Goal: Task Accomplishment & Management: Manage account settings

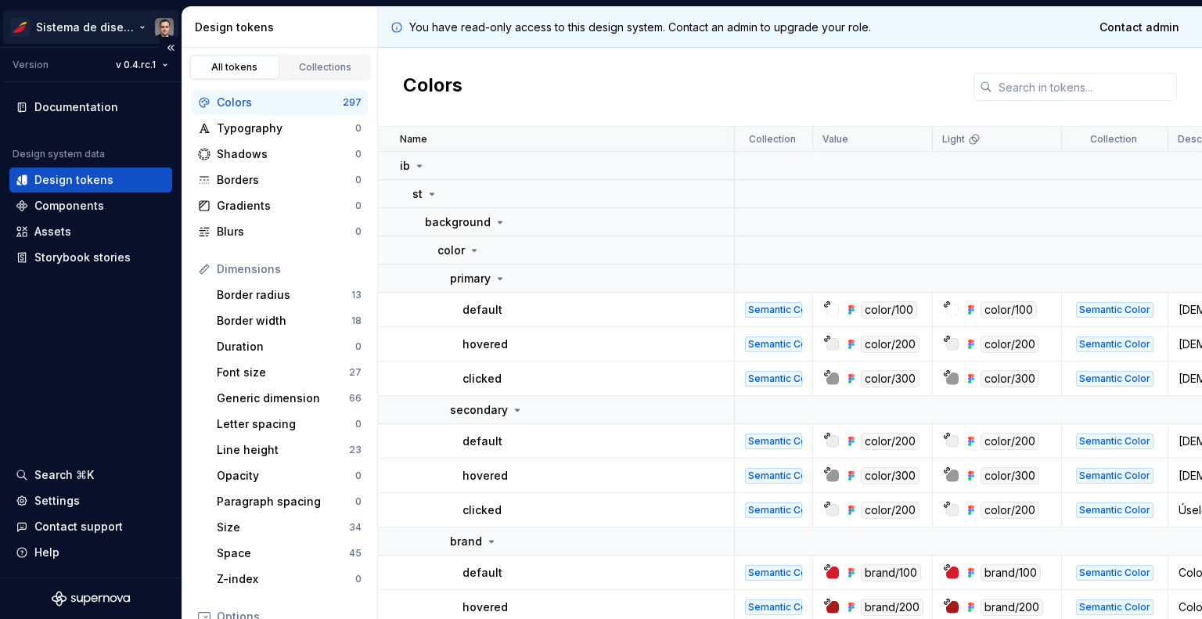
click at [156, 27] on html "Sistema de diseño Iberia Version v 0.4.rc.1 Documentation Design system data De…" at bounding box center [601, 309] width 1202 height 619
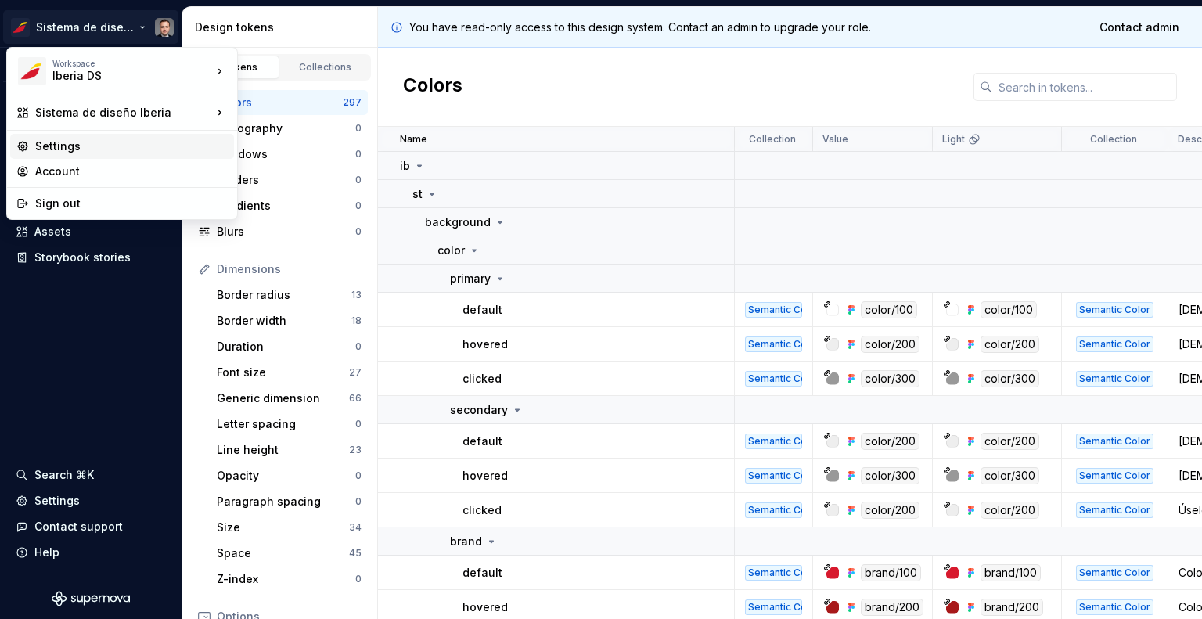
click at [63, 142] on div "Settings" at bounding box center [131, 146] width 192 height 16
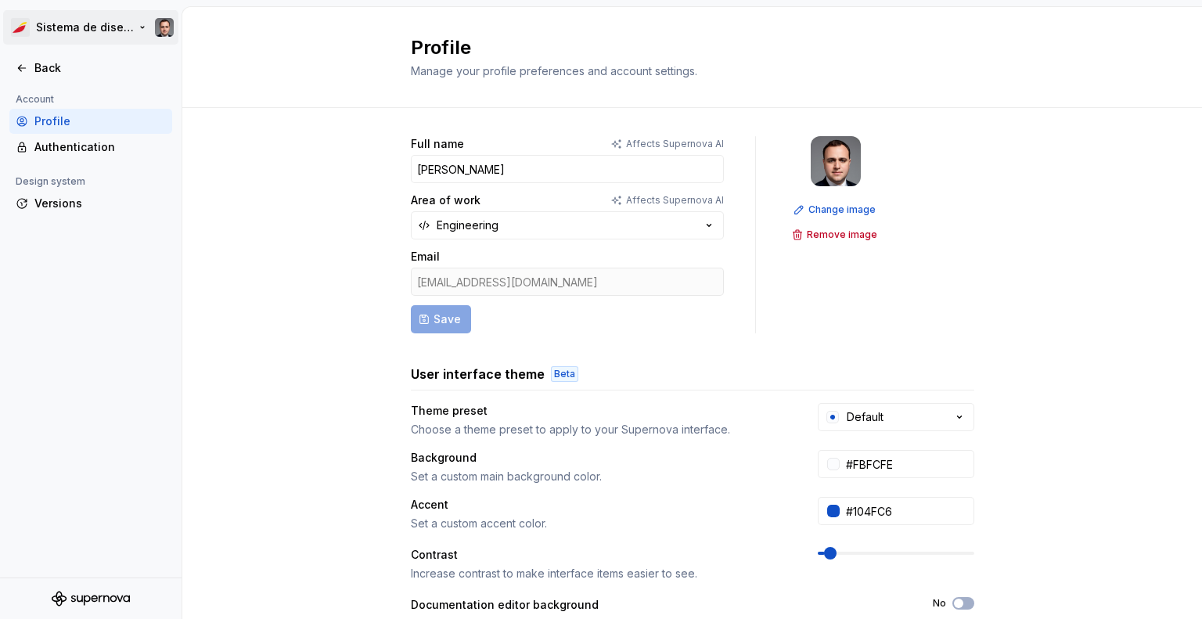
click at [146, 25] on html "Sistema de diseño Iberia Back Account Profile Authentication Design system Vers…" at bounding box center [601, 309] width 1202 height 619
click at [210, 246] on html "Sistema de diseño Iberia Back Account Profile Authentication Design system Vers…" at bounding box center [601, 309] width 1202 height 619
click at [75, 158] on div "Authentication" at bounding box center [90, 147] width 163 height 25
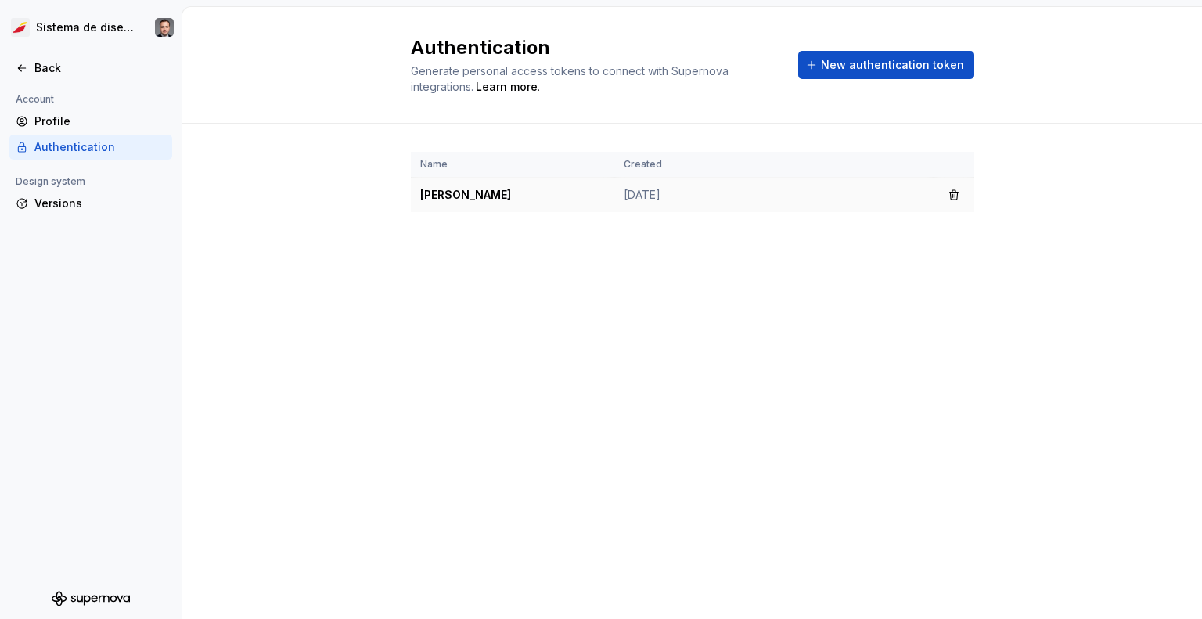
click at [488, 198] on td "JULIO REYES" at bounding box center [512, 195] width 203 height 35
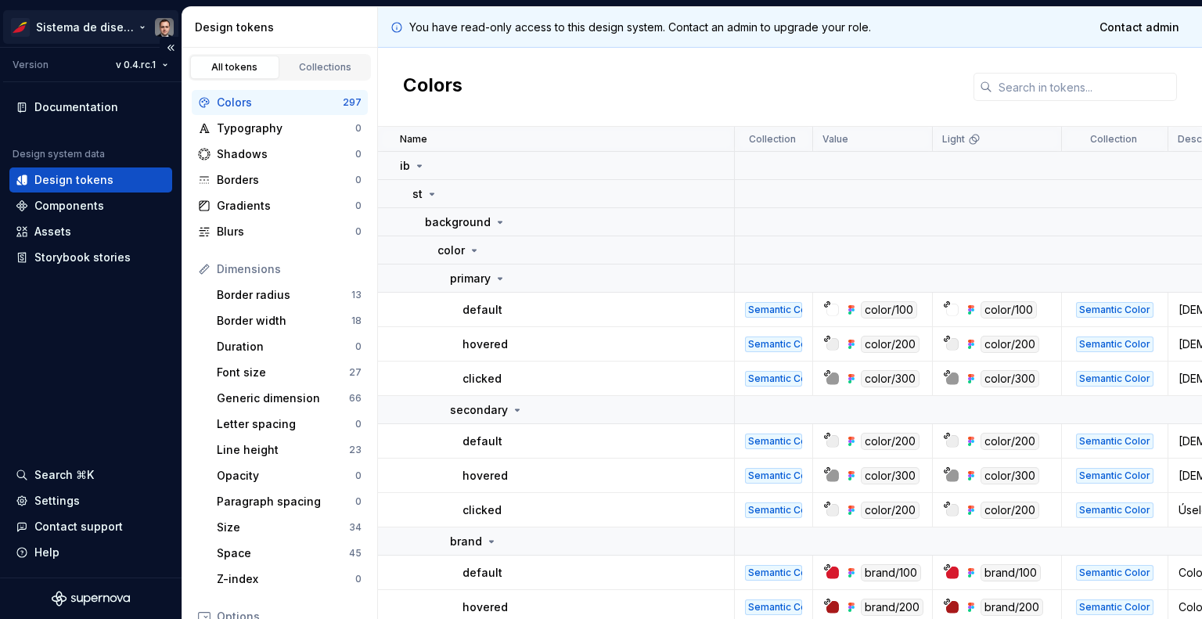
click at [166, 25] on html "Sistema de diseño Iberia Version v 0.4.rc.1 Documentation Design system data De…" at bounding box center [601, 309] width 1202 height 619
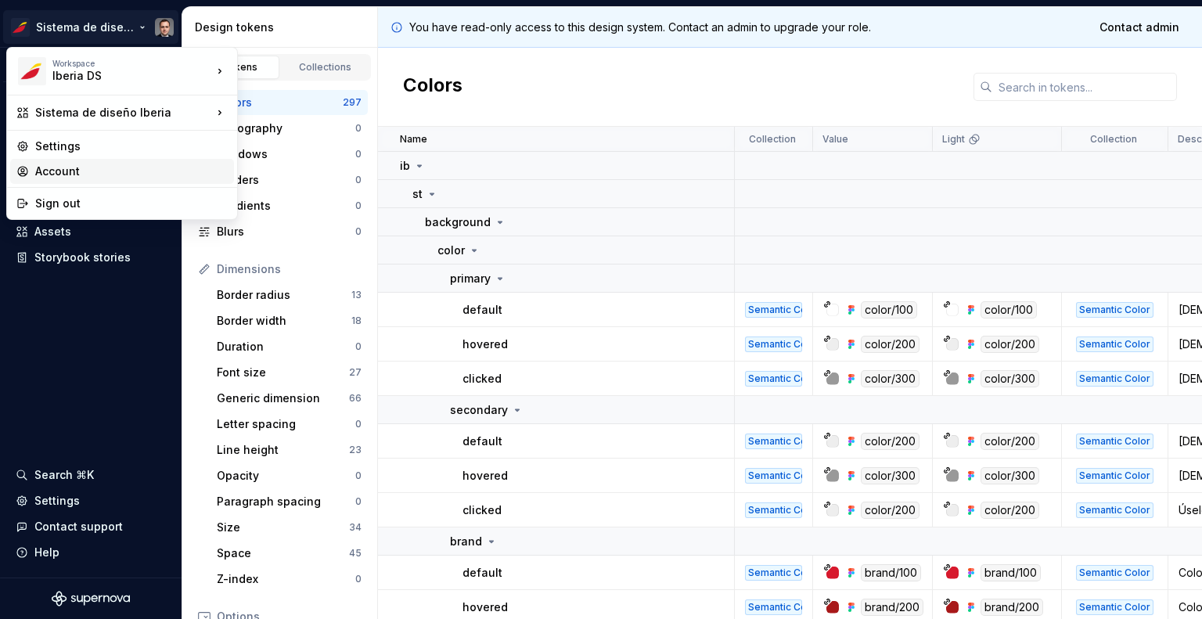
click at [65, 166] on div "Account" at bounding box center [131, 172] width 192 height 16
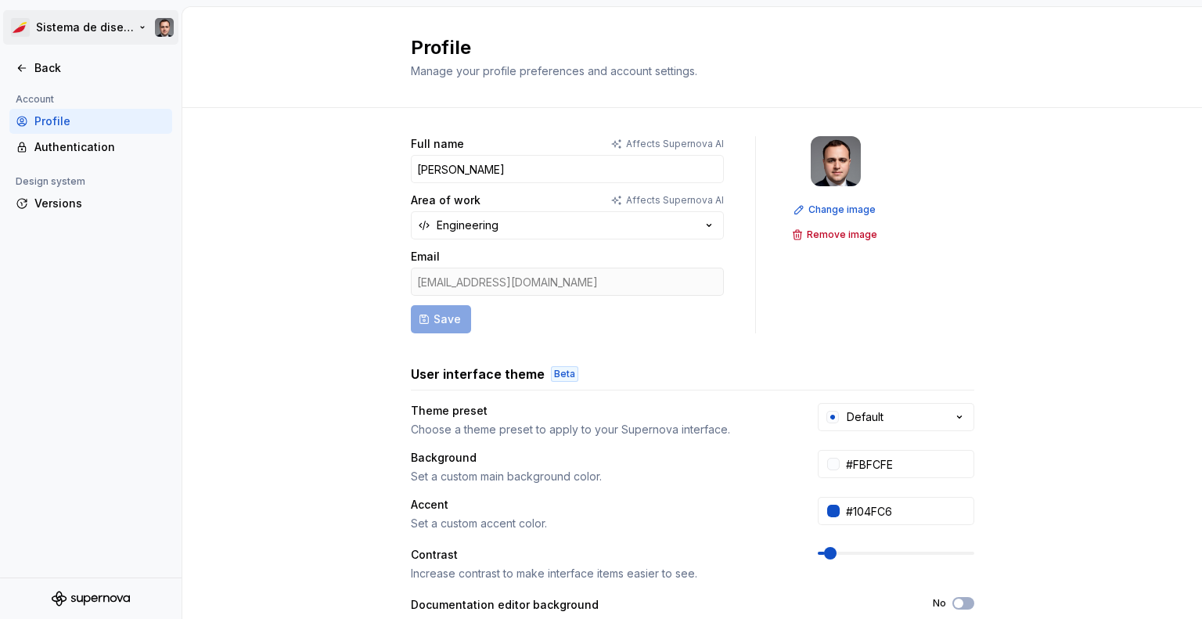
click at [133, 35] on html "Sistema de diseño Iberia Back Account Profile Authentication Design system Vers…" at bounding box center [601, 309] width 1202 height 619
click at [163, 6] on html "Sistema de diseño Iberia Back Account Profile Authentication Design system Vers…" at bounding box center [601, 309] width 1202 height 619
click at [163, 30] on html "Sistema de diseño Iberia Back Account Profile Authentication Design system Vers…" at bounding box center [601, 309] width 1202 height 619
click at [160, 9] on html "Sistema de diseño Iberia Back Account Profile Authentication Design system Vers…" at bounding box center [601, 309] width 1202 height 619
click at [91, 149] on div "Authentication" at bounding box center [99, 147] width 131 height 16
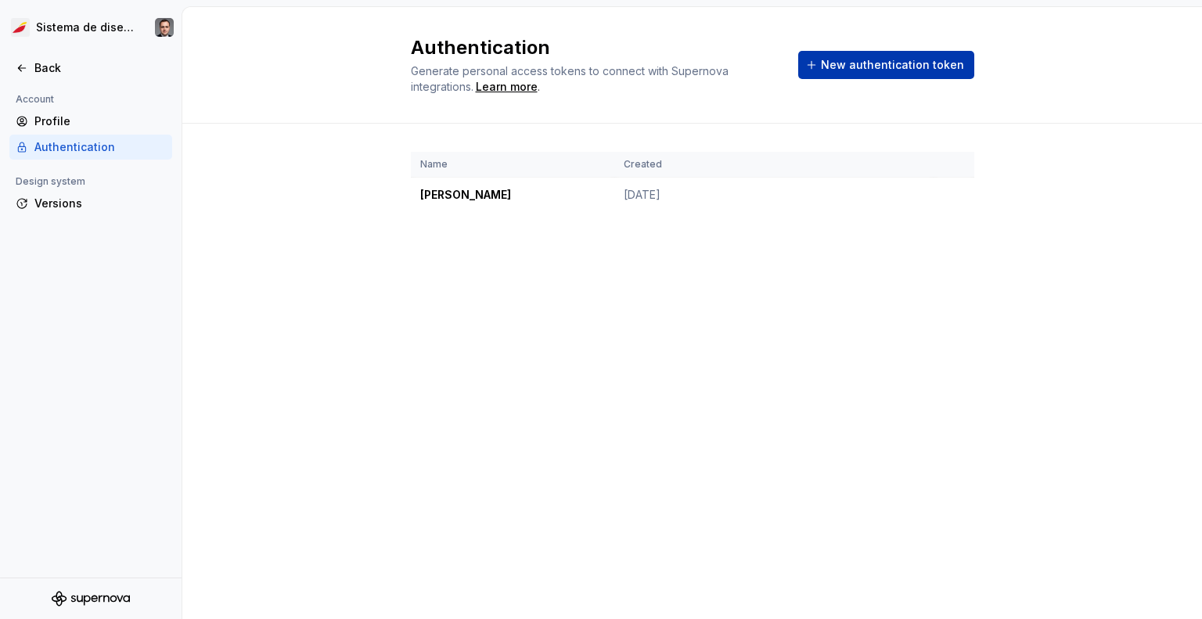
click at [895, 62] on span "New authentication token" at bounding box center [892, 65] width 143 height 16
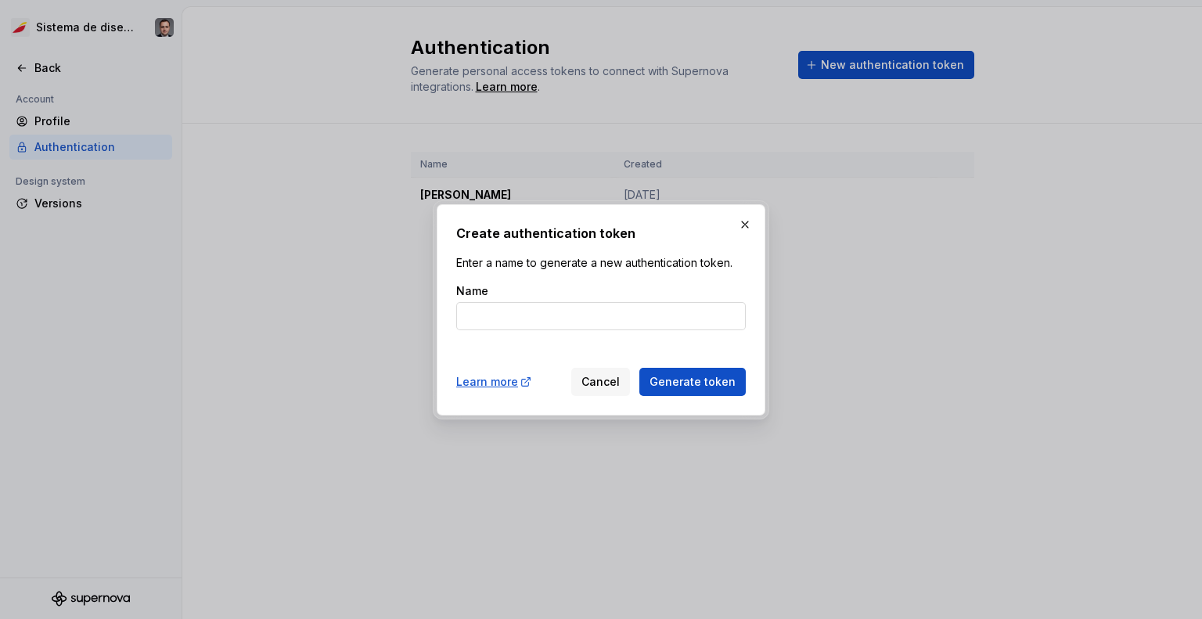
click at [534, 304] on input "Name" at bounding box center [600, 316] width 289 height 28
drag, startPoint x: 574, startPoint y: 317, endPoint x: 360, endPoint y: 322, distance: 214.4
click at [360, 322] on div "Create authentication token Enter a name to generate a new authentication token…" at bounding box center [601, 309] width 1202 height 619
type input "FIGMA_PLUGIN"
click at [688, 378] on span "Generate token" at bounding box center [692, 382] width 86 height 16
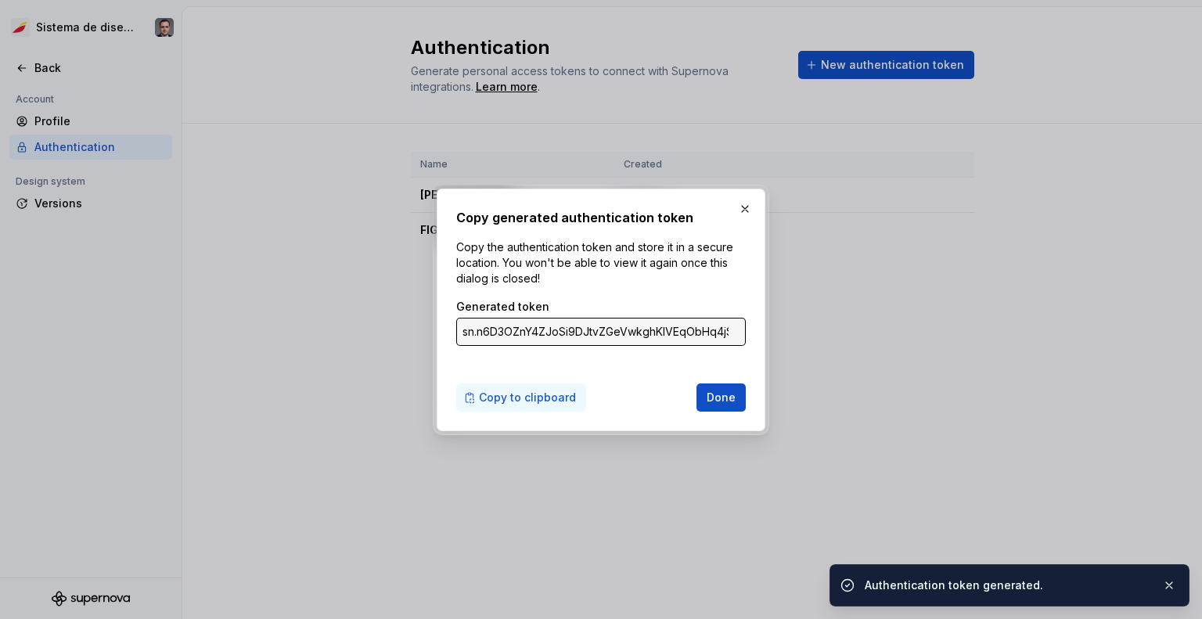
click at [505, 395] on span "Copy to clipboard" at bounding box center [527, 398] width 97 height 16
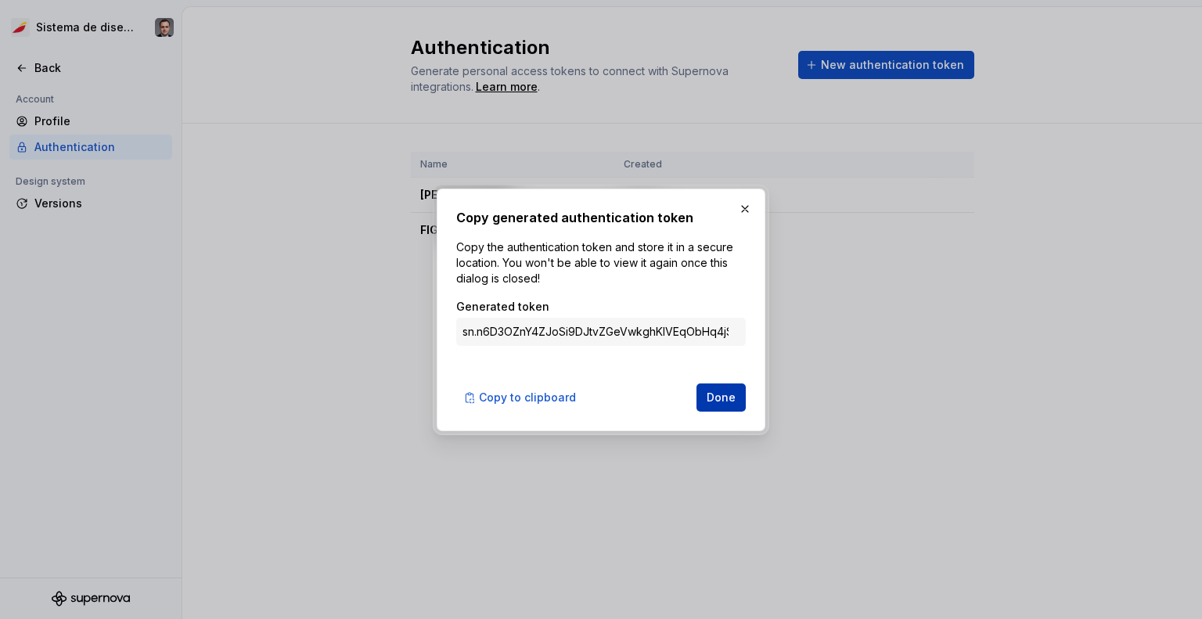
click at [709, 390] on span "Done" at bounding box center [720, 398] width 29 height 16
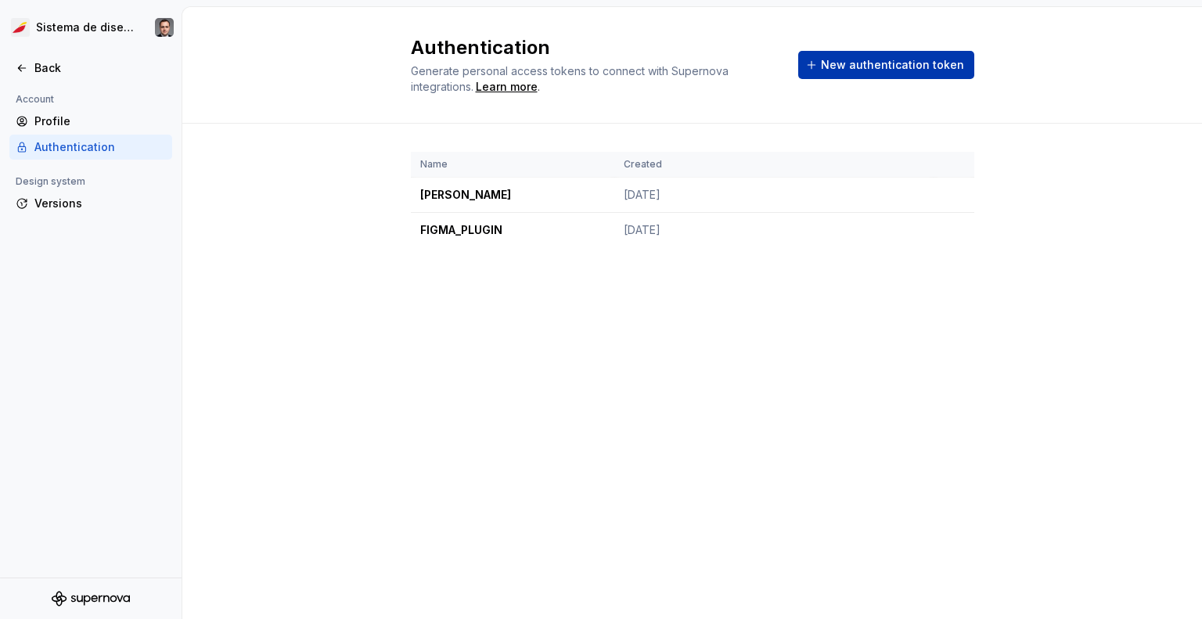
click at [890, 60] on span "New authentication token" at bounding box center [892, 65] width 143 height 16
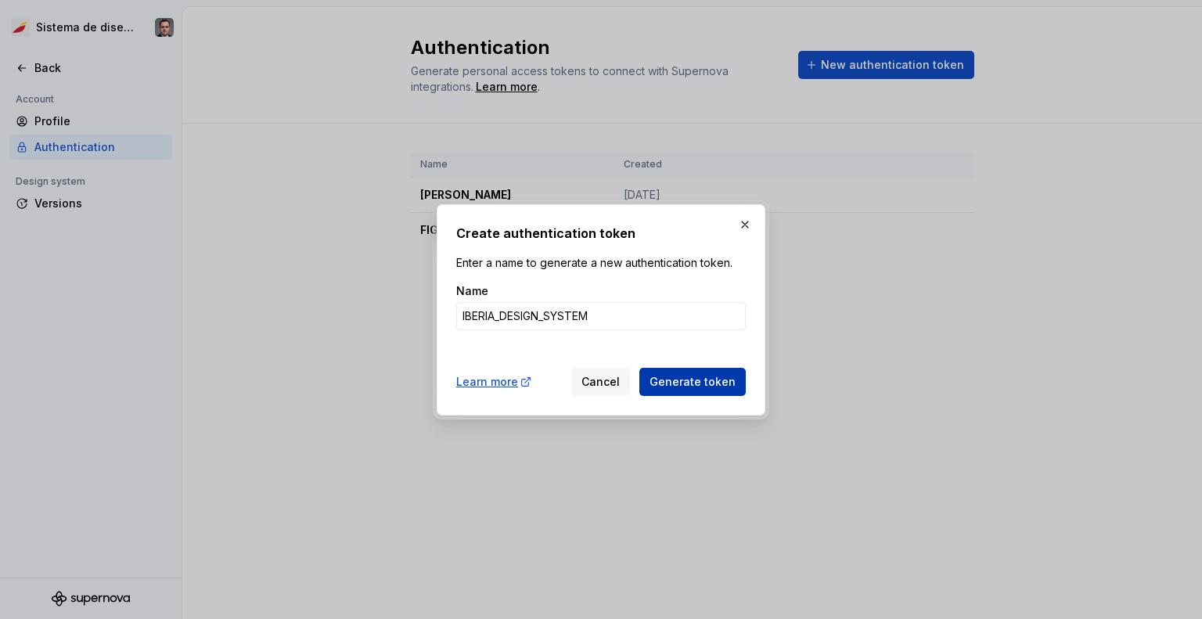
type input "IBERIA_DESIGN_SYSTEM"
click at [691, 377] on span "Generate token" at bounding box center [692, 382] width 86 height 16
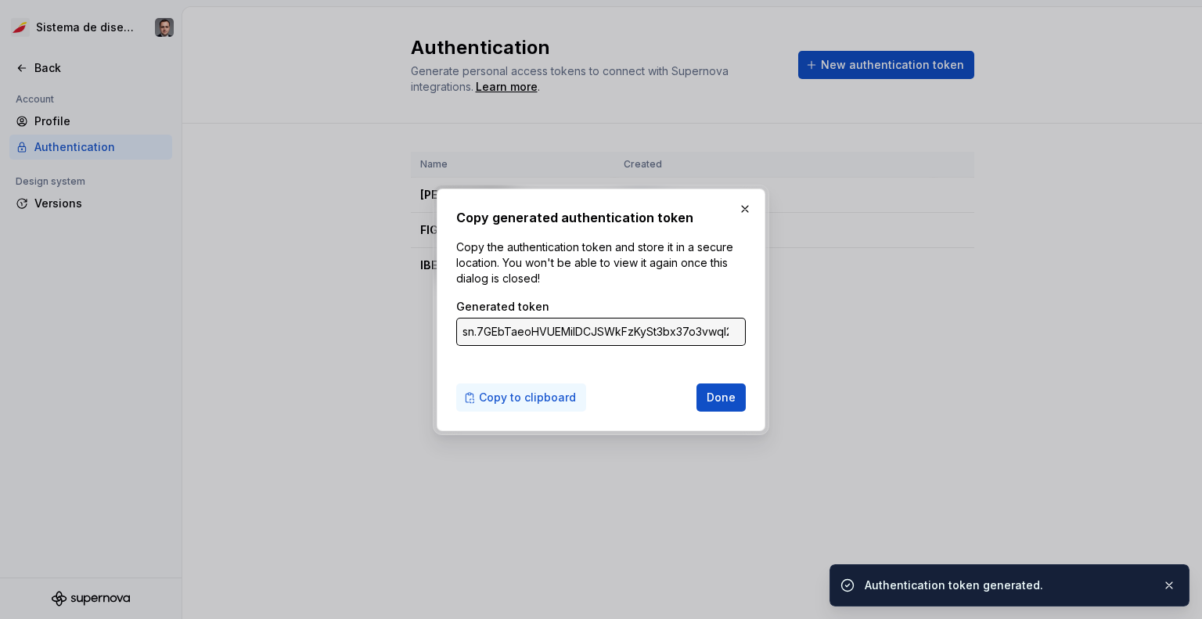
click at [550, 400] on span "Copy to clipboard" at bounding box center [527, 398] width 97 height 16
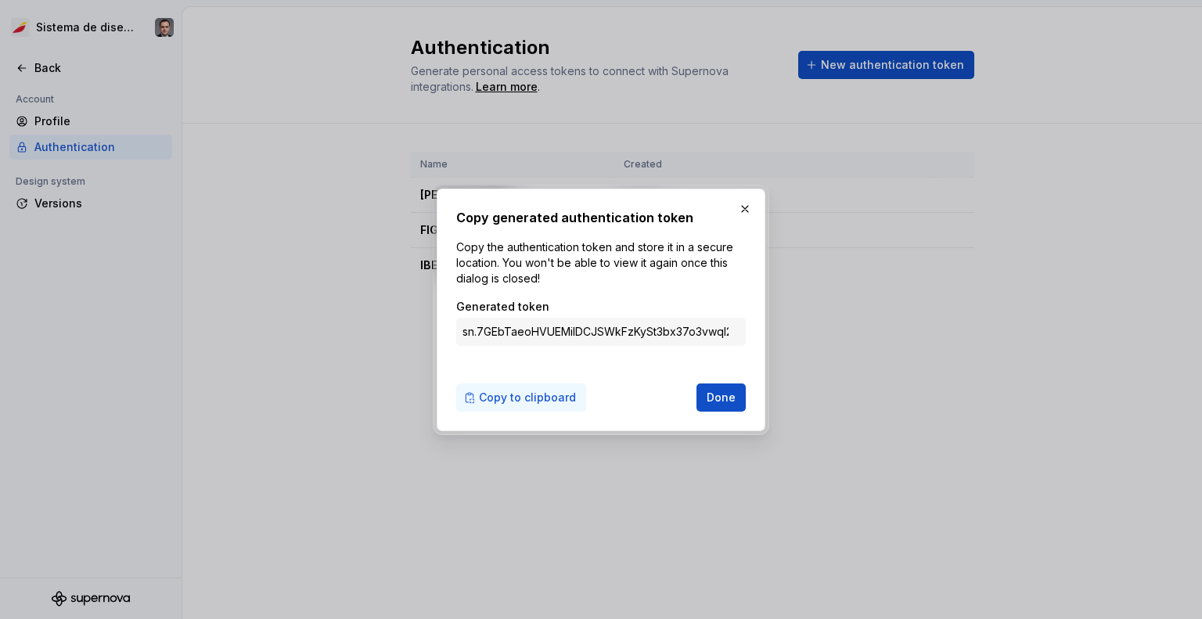
click at [506, 404] on span "Copy to clipboard" at bounding box center [527, 398] width 97 height 16
click at [717, 397] on span "Done" at bounding box center [720, 398] width 29 height 16
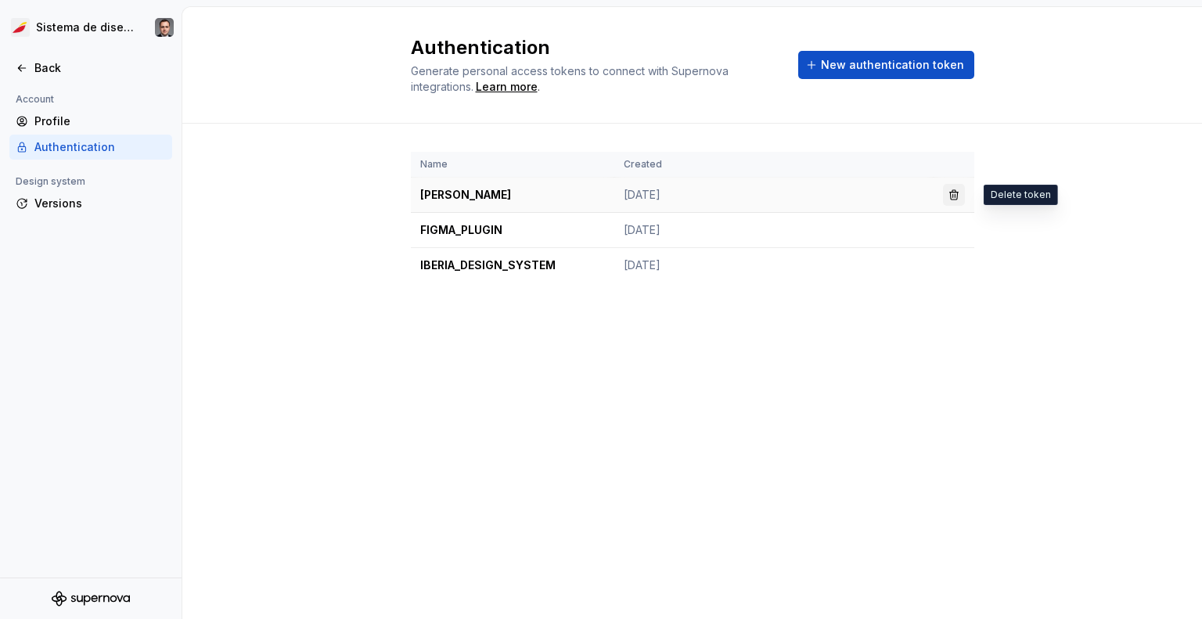
click at [951, 200] on button "button" at bounding box center [954, 195] width 22 height 22
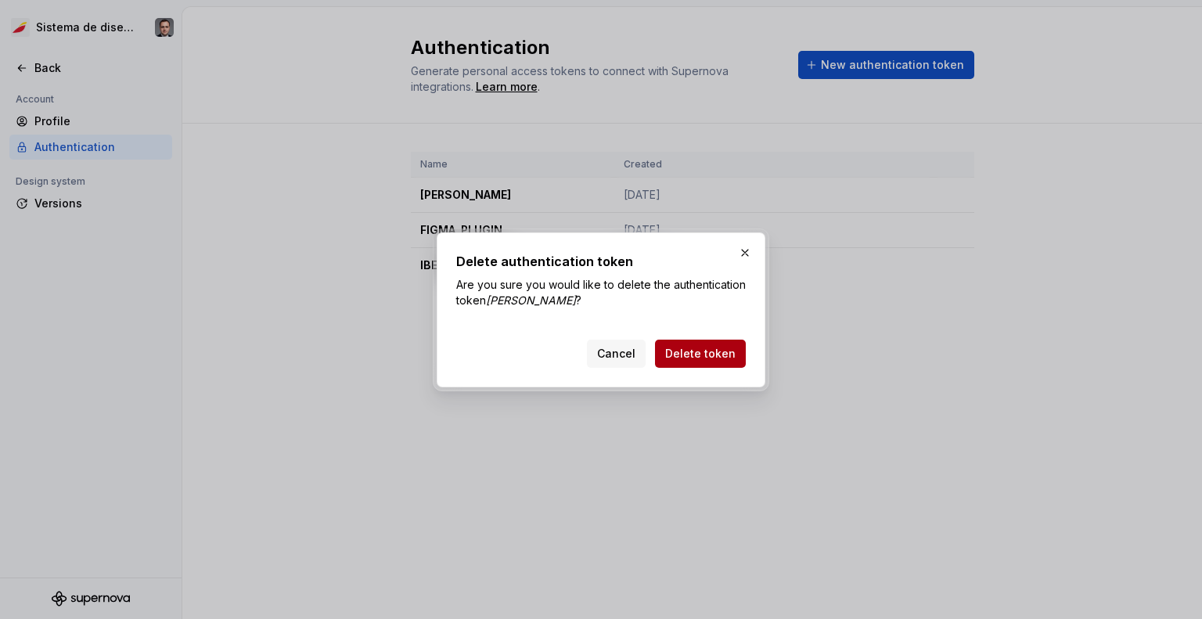
click at [713, 356] on span "Delete token" at bounding box center [700, 354] width 70 height 16
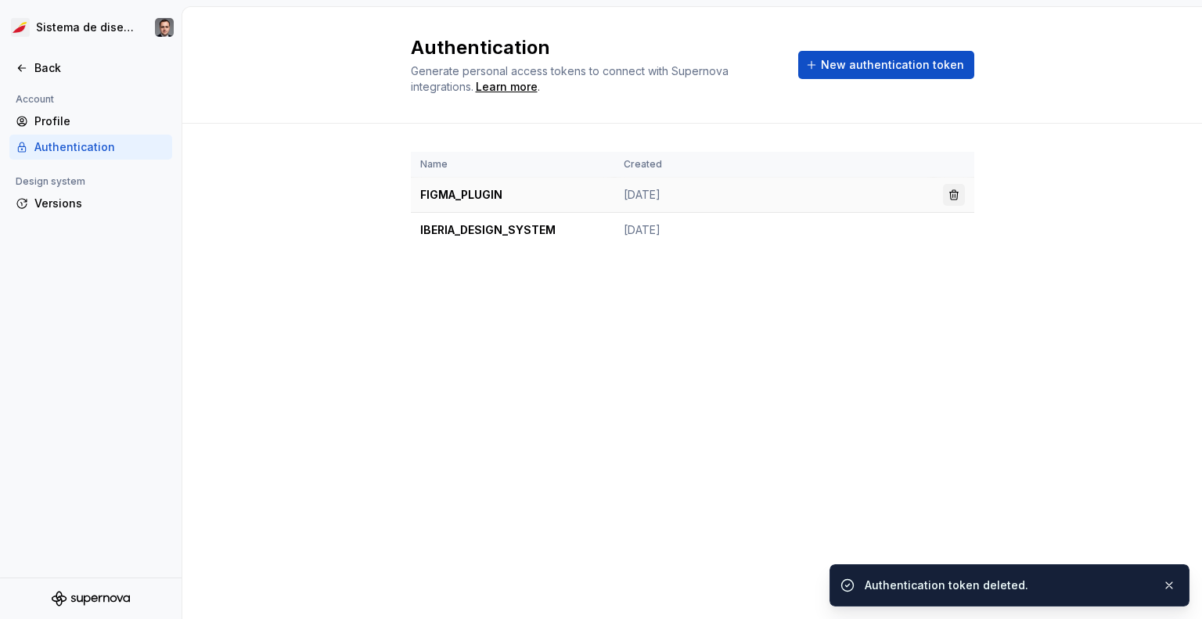
click at [958, 196] on button "button" at bounding box center [954, 195] width 22 height 22
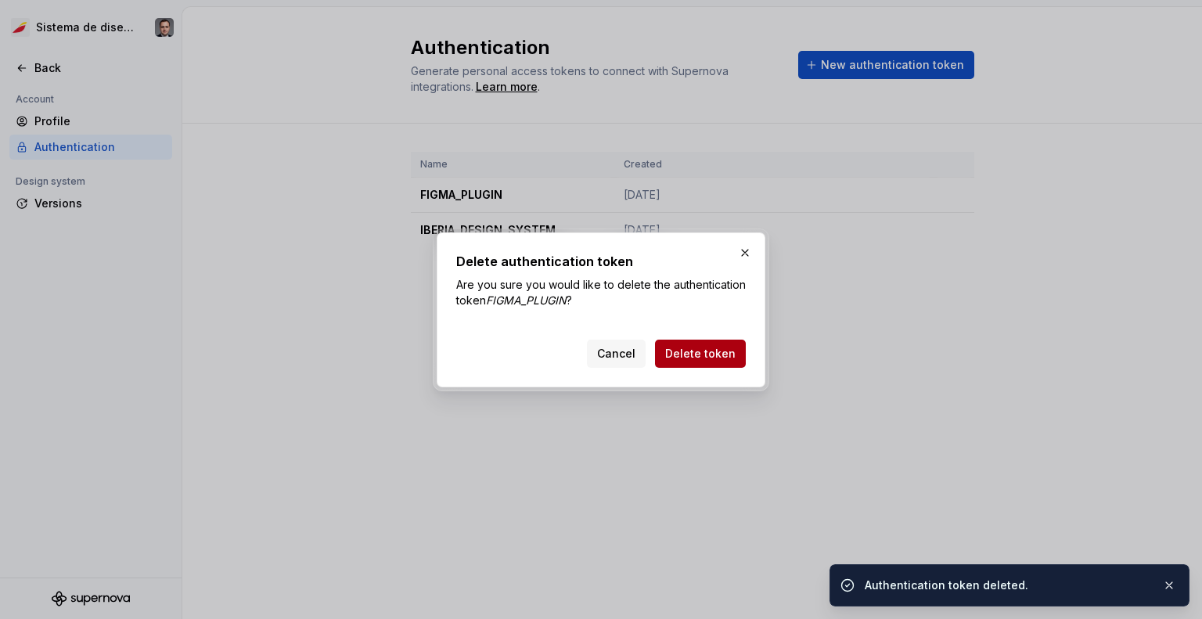
click at [714, 357] on span "Delete token" at bounding box center [700, 354] width 70 height 16
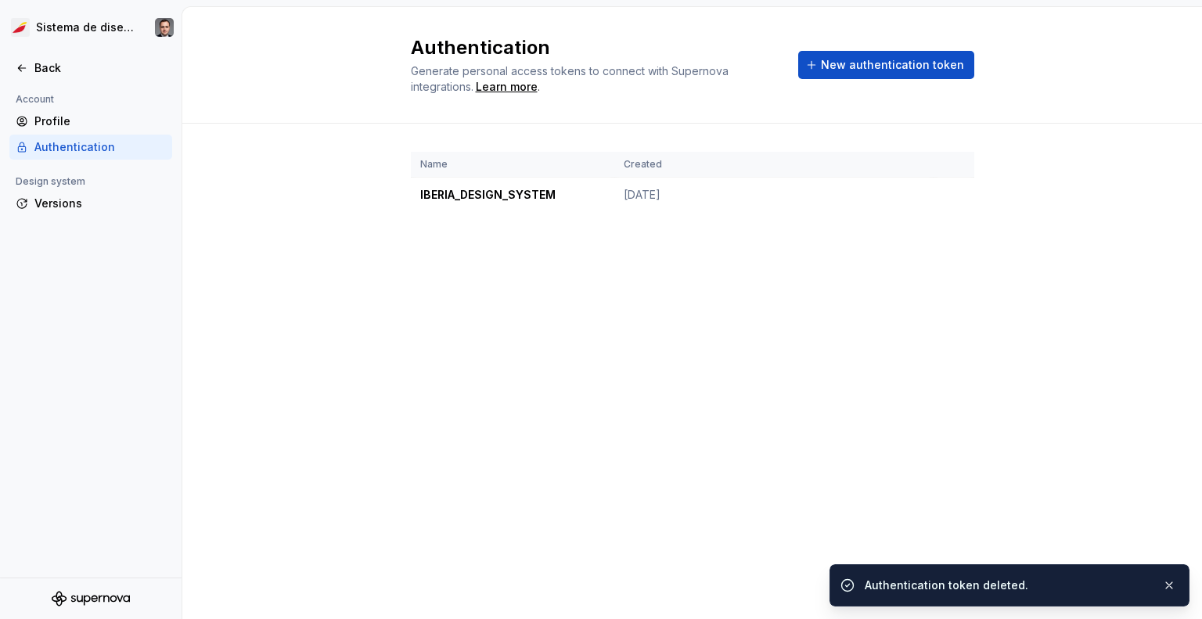
click at [360, 409] on div "Authentication Generate personal access tokens to connect with Supernova integr…" at bounding box center [691, 313] width 1019 height 612
